Goal: Check status: Check status

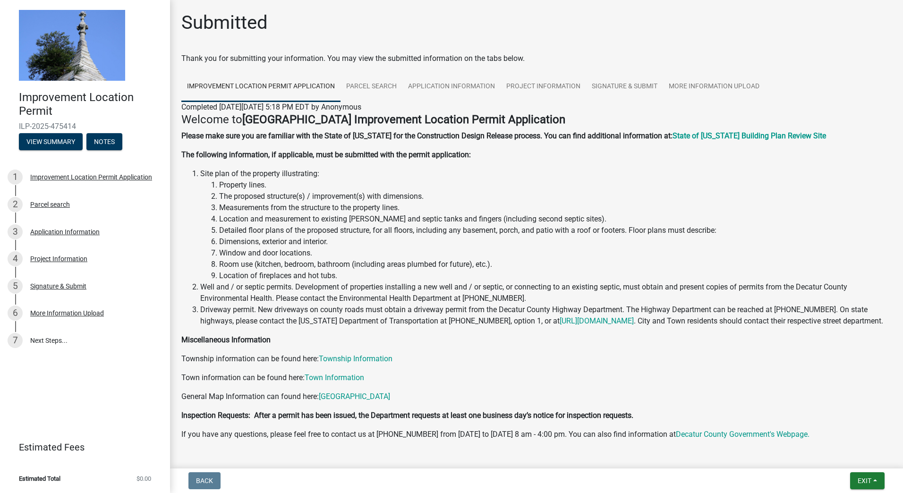
scroll to position [42, 0]
click at [61, 314] on div "More Information Upload" at bounding box center [67, 313] width 74 height 7
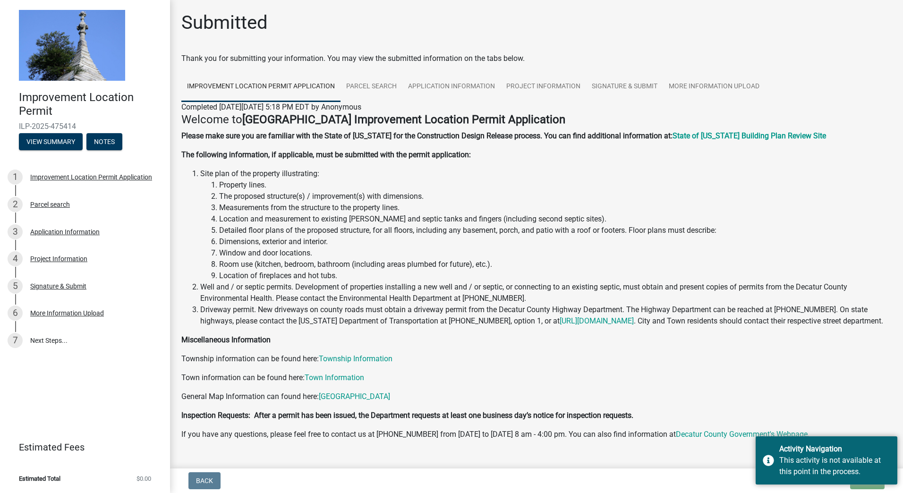
click at [637, 327] on li "Driveway permit. New driveways on county roads must obtain a driveway permit fr…" at bounding box center [545, 315] width 691 height 23
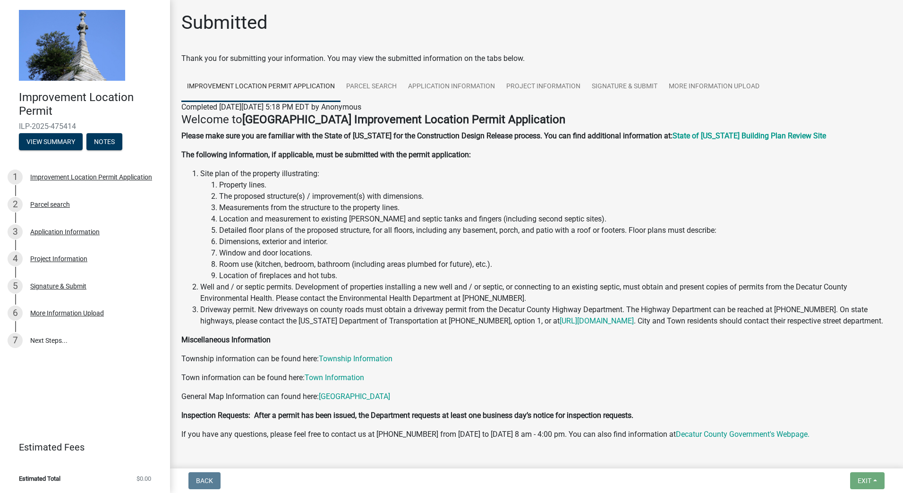
scroll to position [42, 0]
click at [864, 478] on span "Exit" at bounding box center [865, 481] width 14 height 8
click at [851, 455] on button "Save & Exit" at bounding box center [847, 456] width 76 height 23
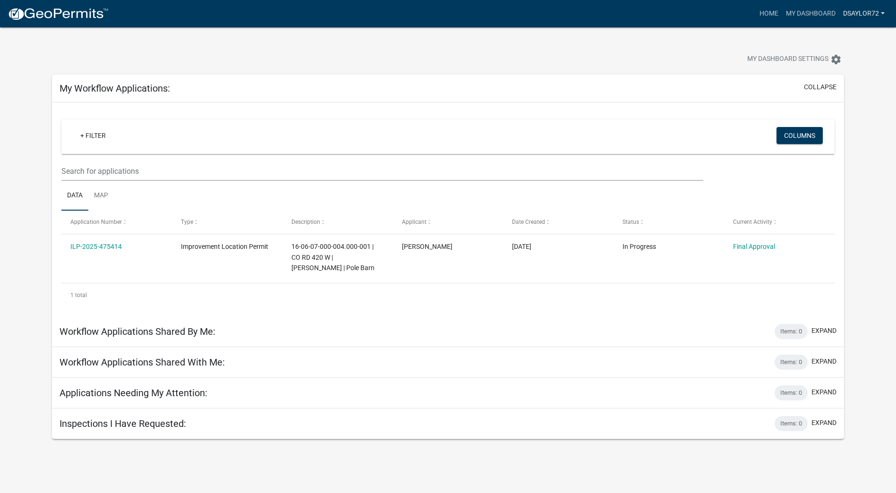
click at [882, 11] on link "Dsaylor72" at bounding box center [863, 14] width 49 height 18
click at [839, 37] on link "Account" at bounding box center [851, 38] width 76 height 23
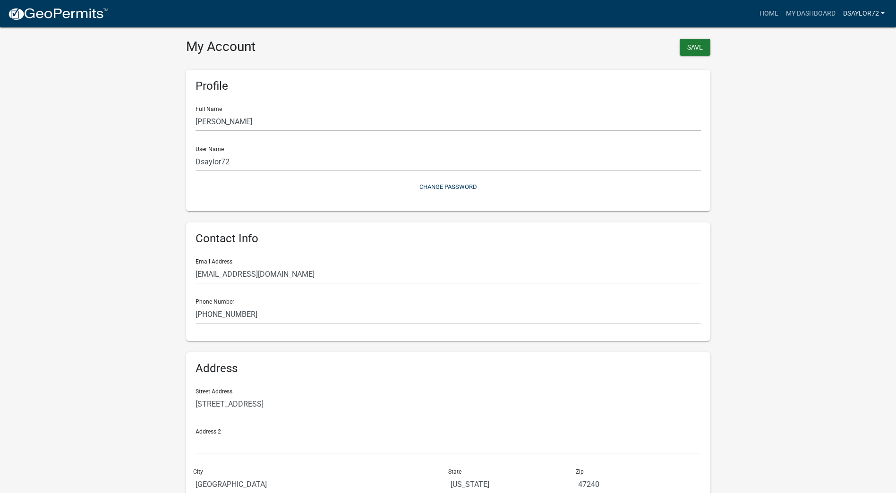
click at [879, 11] on link "Dsaylor72" at bounding box center [863, 14] width 49 height 18
click at [829, 68] on link "Logout" at bounding box center [851, 69] width 76 height 23
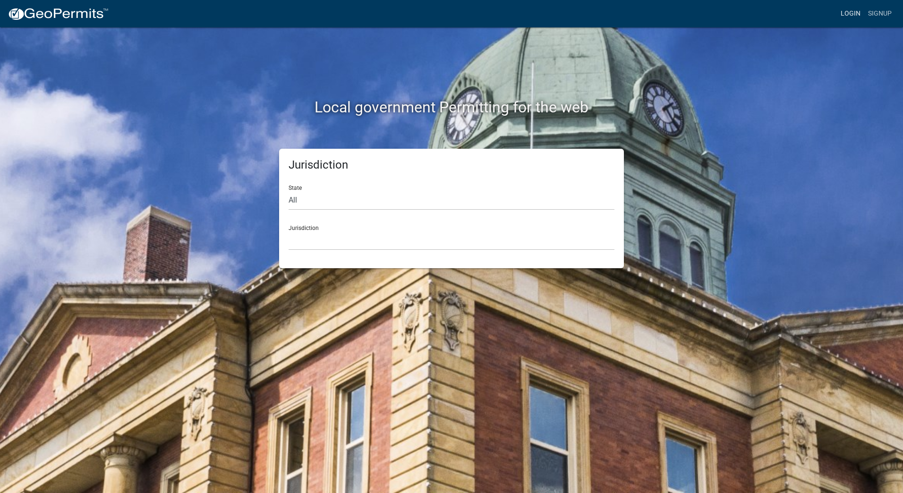
click at [855, 14] on link "Login" at bounding box center [850, 14] width 27 height 18
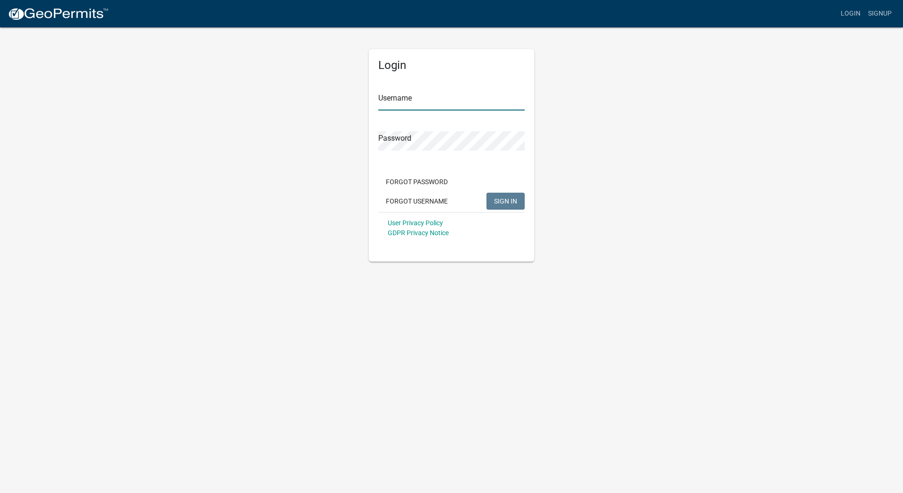
type input "Dsaylor72"
click at [502, 199] on span "SIGN IN" at bounding box center [505, 201] width 23 height 8
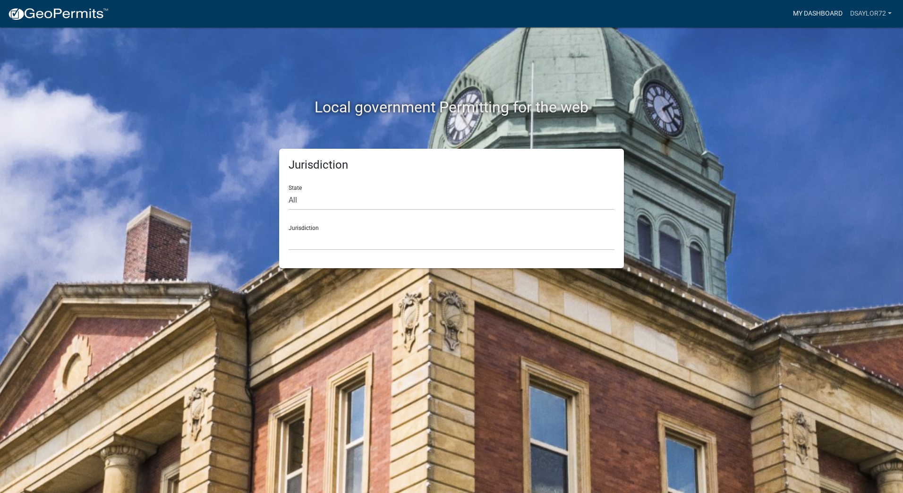
click at [825, 11] on link "My Dashboard" at bounding box center [817, 14] width 57 height 18
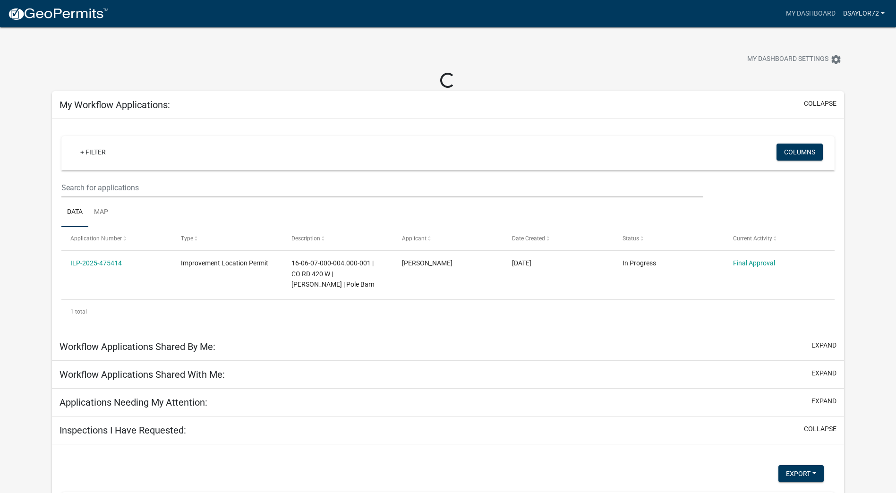
click at [883, 11] on link "Dsaylor72" at bounding box center [863, 14] width 49 height 18
click at [828, 68] on link "Logout" at bounding box center [851, 69] width 76 height 23
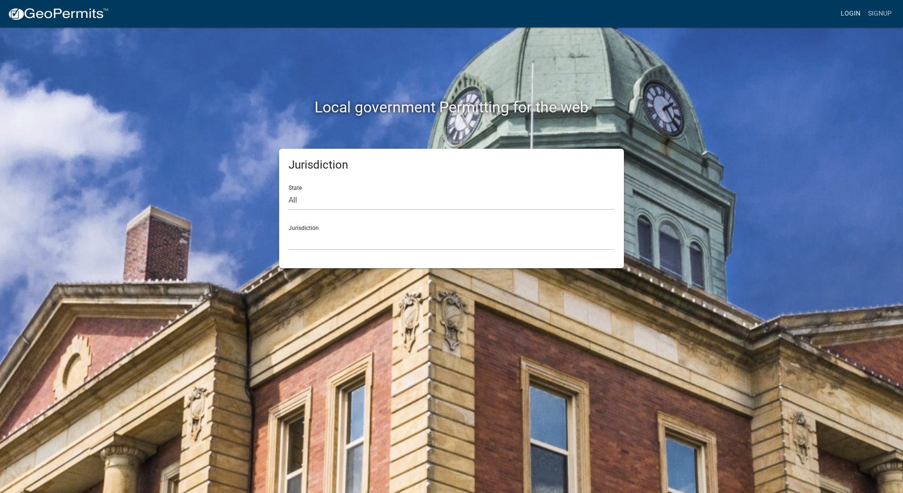
click at [859, 15] on link "Login" at bounding box center [850, 14] width 27 height 18
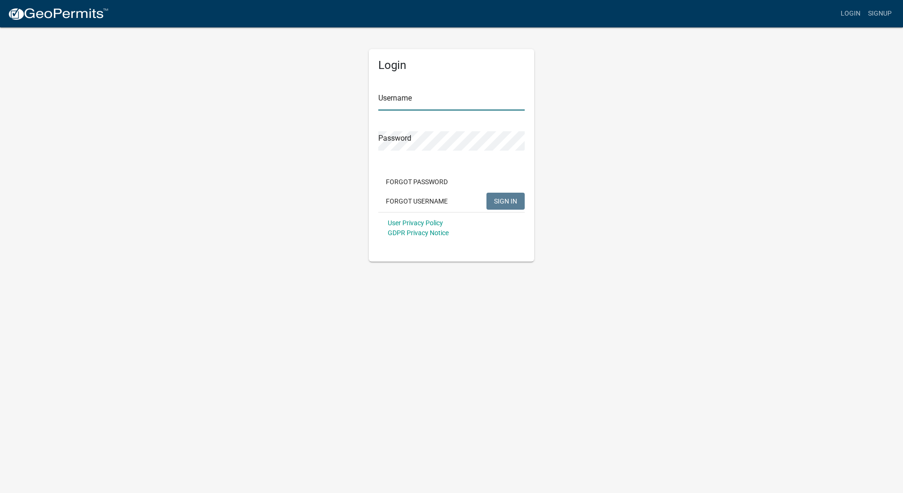
type input "Dsaylor72"
click at [517, 201] on span "SIGN IN" at bounding box center [505, 201] width 23 height 8
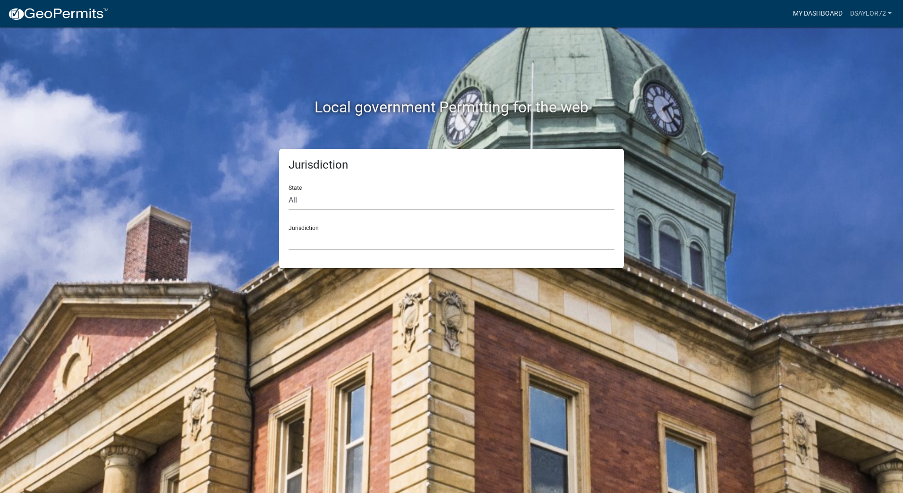
click at [812, 17] on link "My Dashboard" at bounding box center [817, 14] width 57 height 18
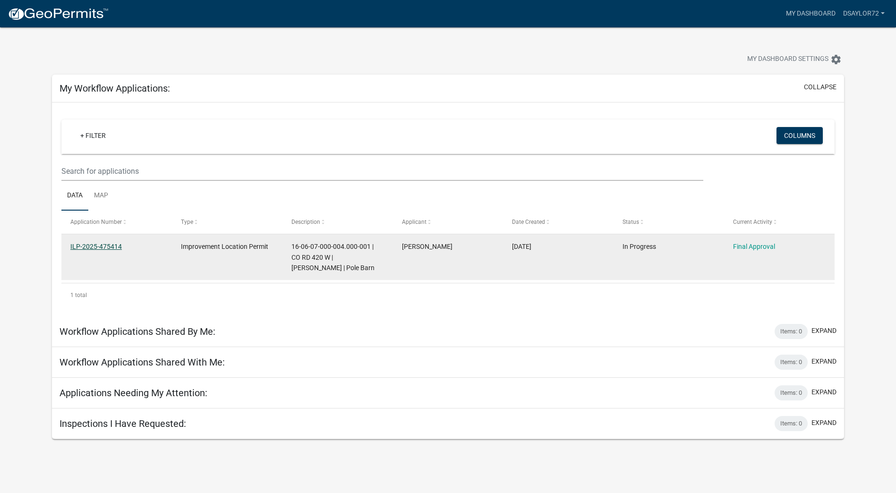
click at [100, 243] on link "ILP-2025-475414" at bounding box center [95, 247] width 51 height 8
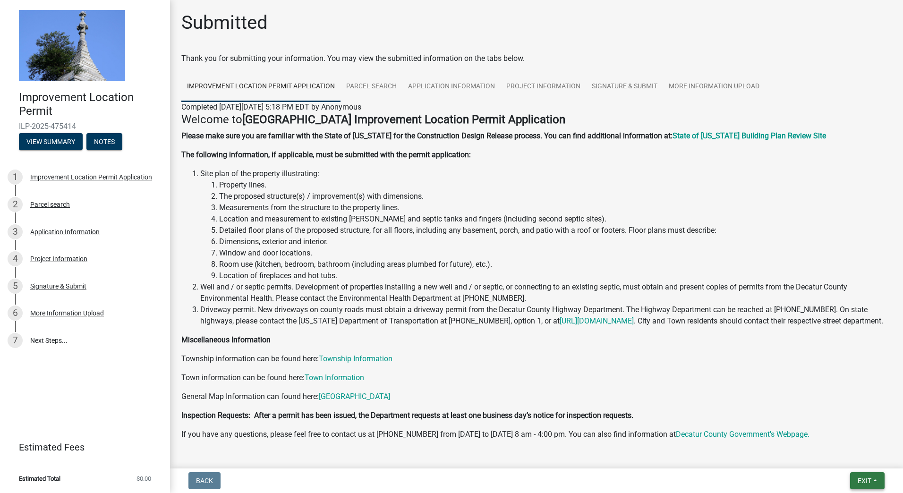
click at [874, 484] on button "Exit" at bounding box center [867, 480] width 34 height 17
click at [841, 457] on button "Save & Exit" at bounding box center [847, 456] width 76 height 23
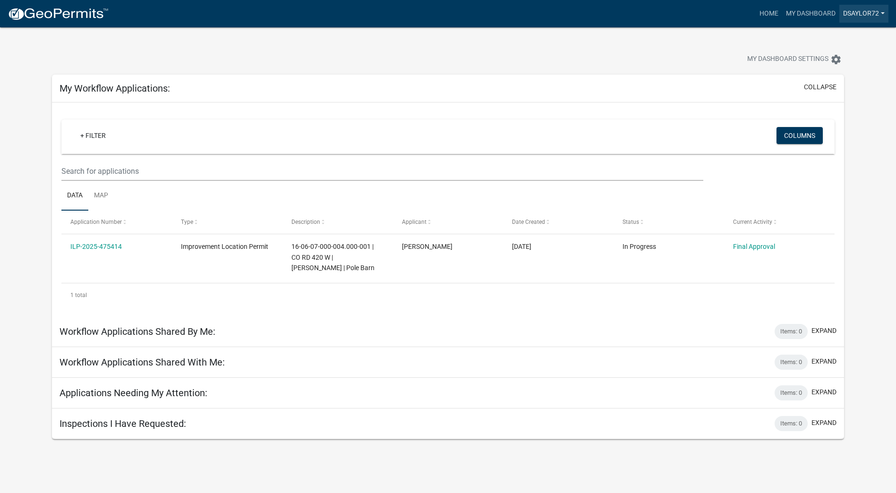
click at [882, 13] on link "Dsaylor72" at bounding box center [863, 14] width 49 height 18
click at [837, 71] on link "Logout" at bounding box center [851, 69] width 76 height 23
